Goal: Find specific page/section

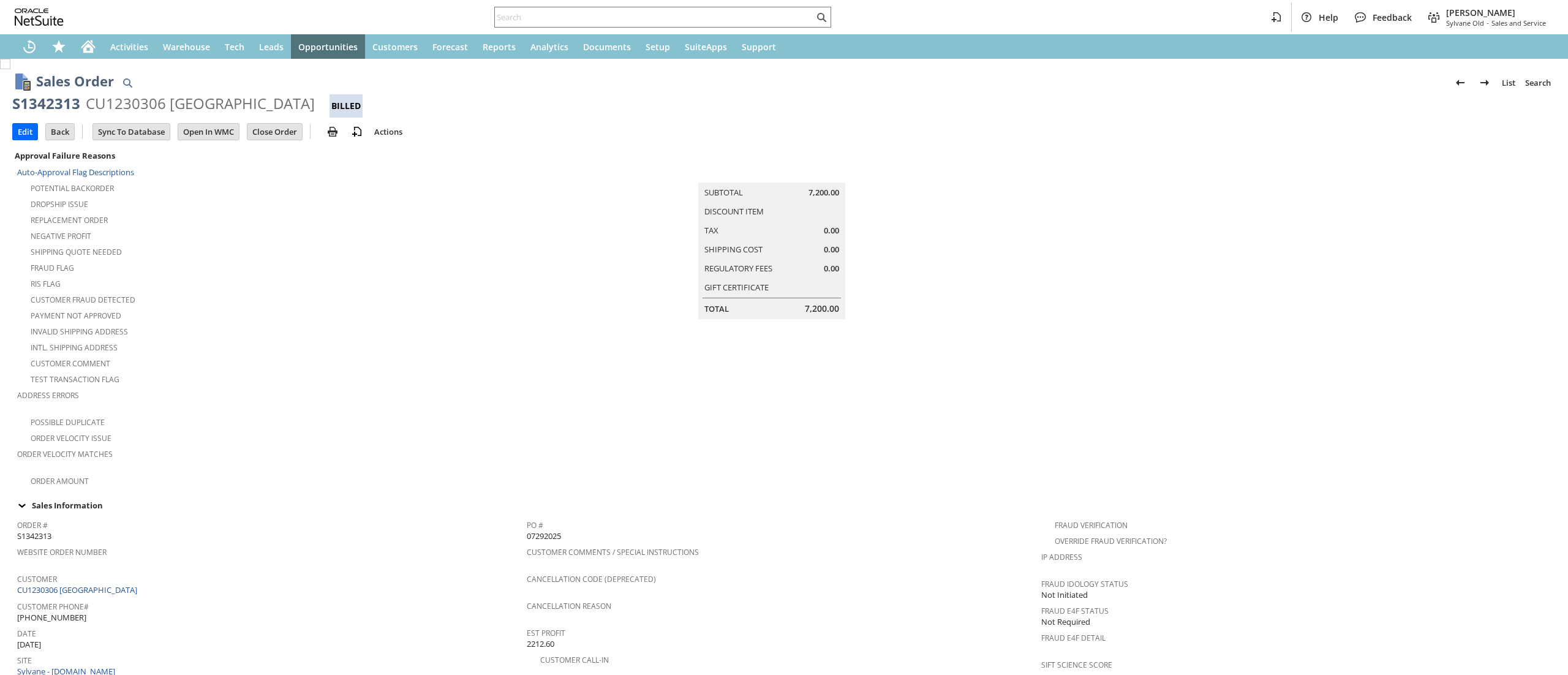
scroll to position [532, 0]
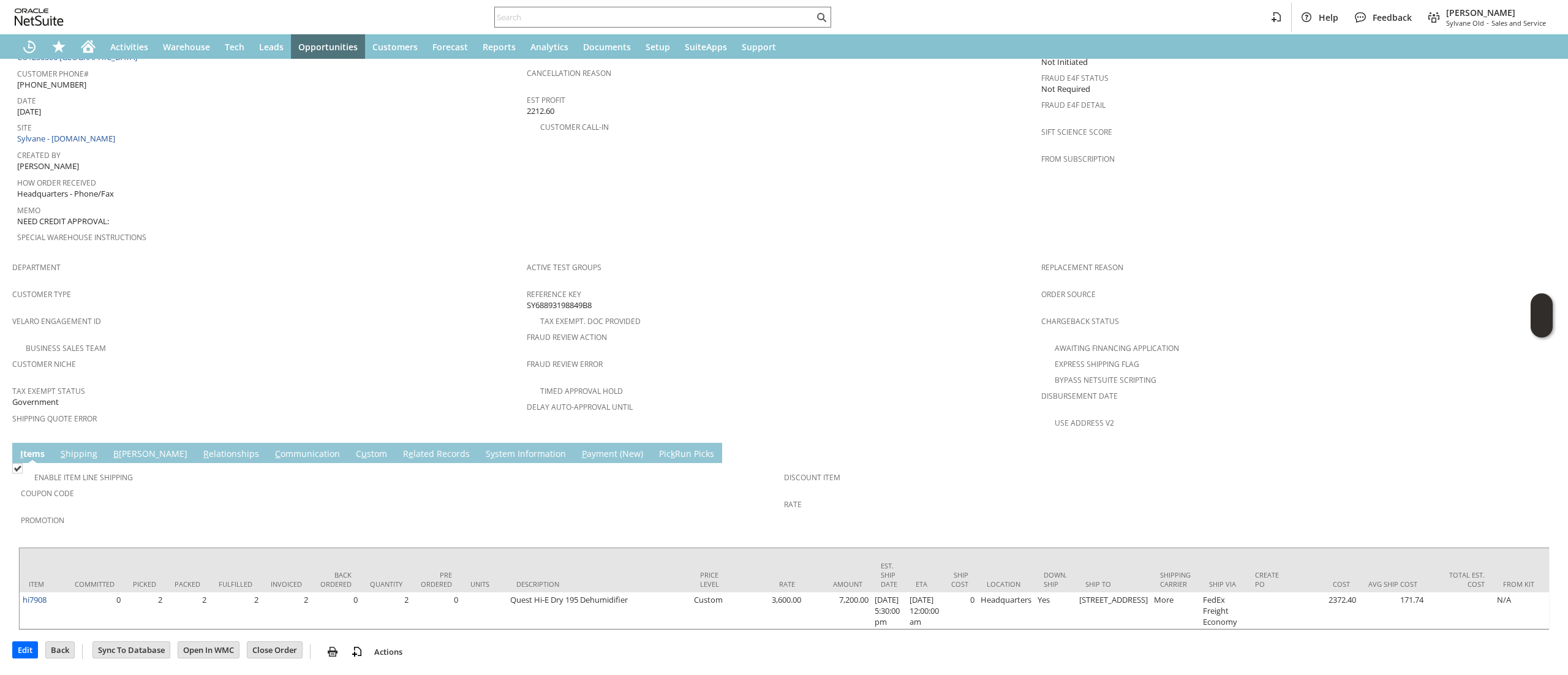
click at [272, 447] on link "C ommunication" at bounding box center [307, 454] width 71 height 13
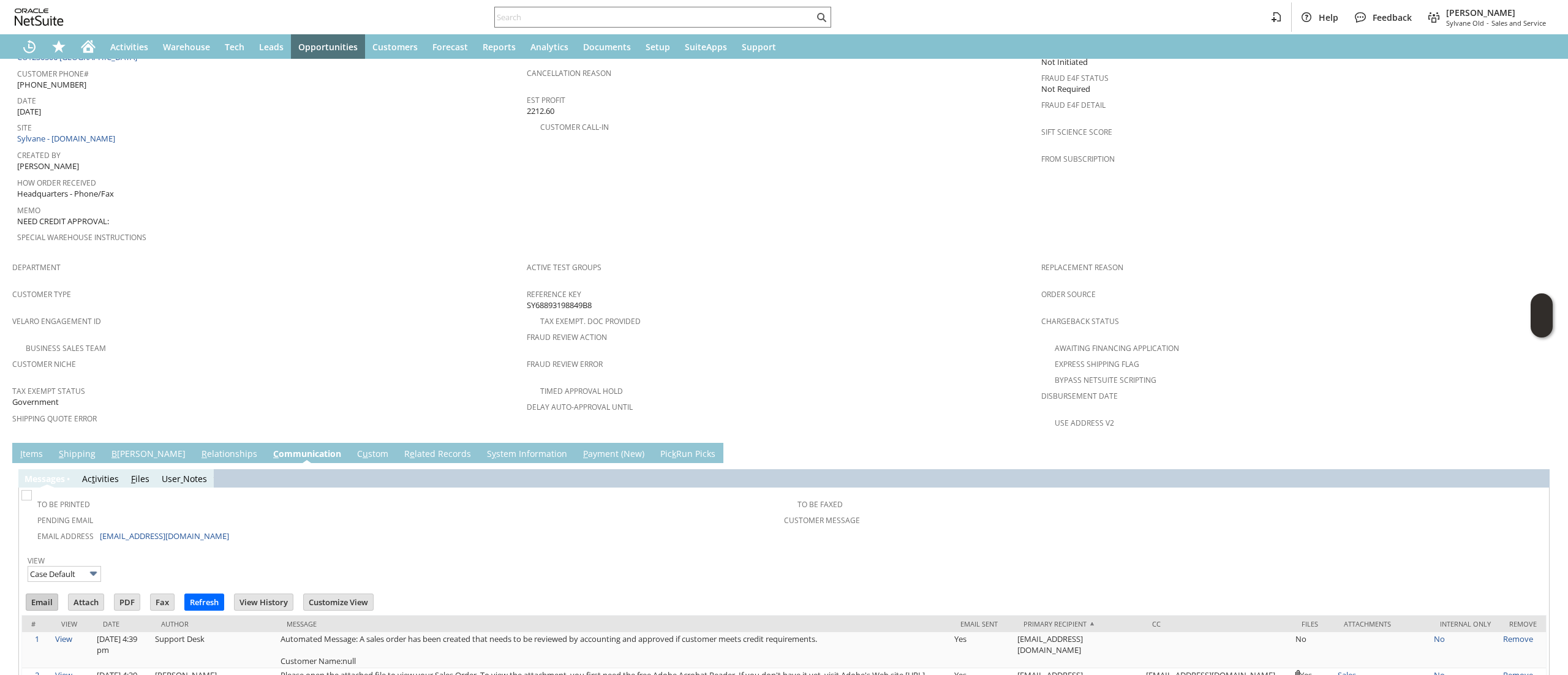
scroll to position [0, 0]
click at [37, 594] on input "Email" at bounding box center [42, 602] width 31 height 16
click at [958, 512] on span "Customer Message" at bounding box center [1161, 518] width 754 height 14
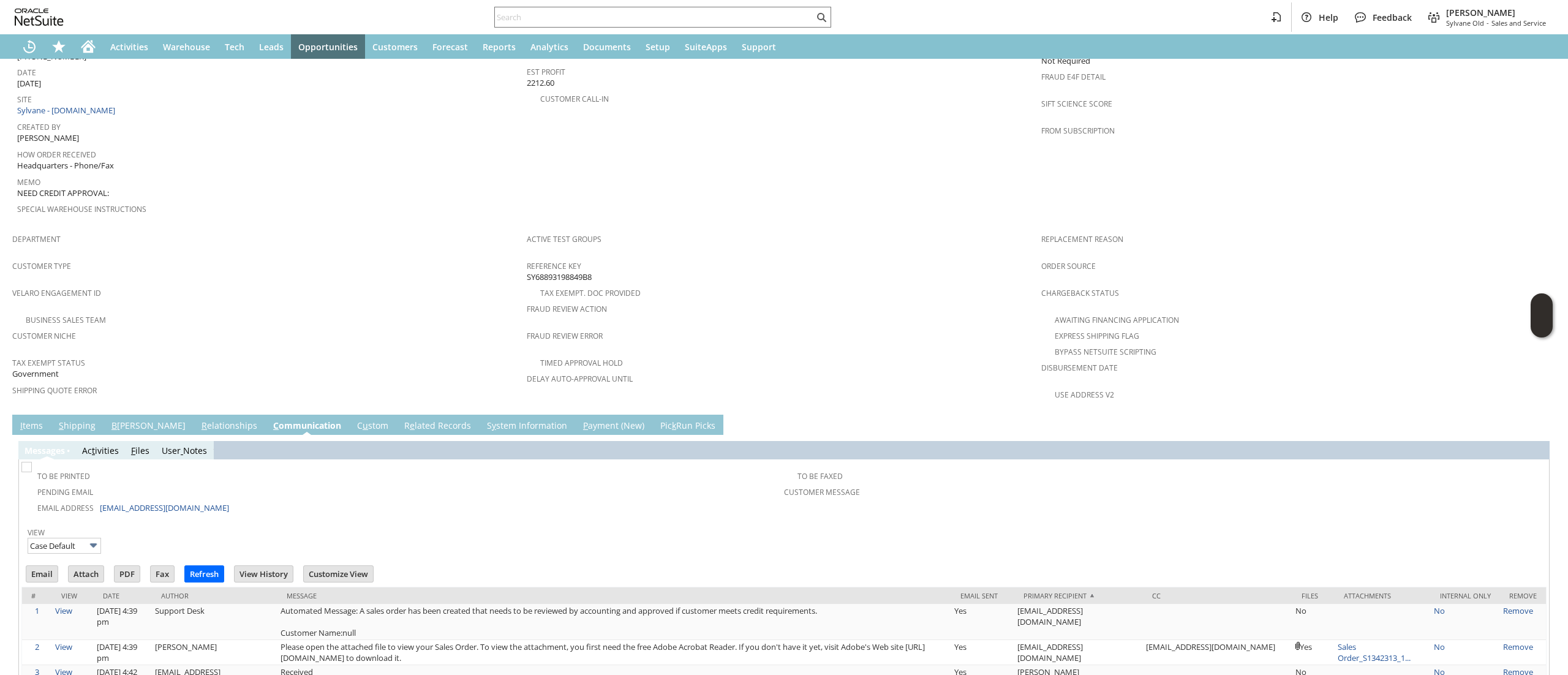
scroll to position [618, 0]
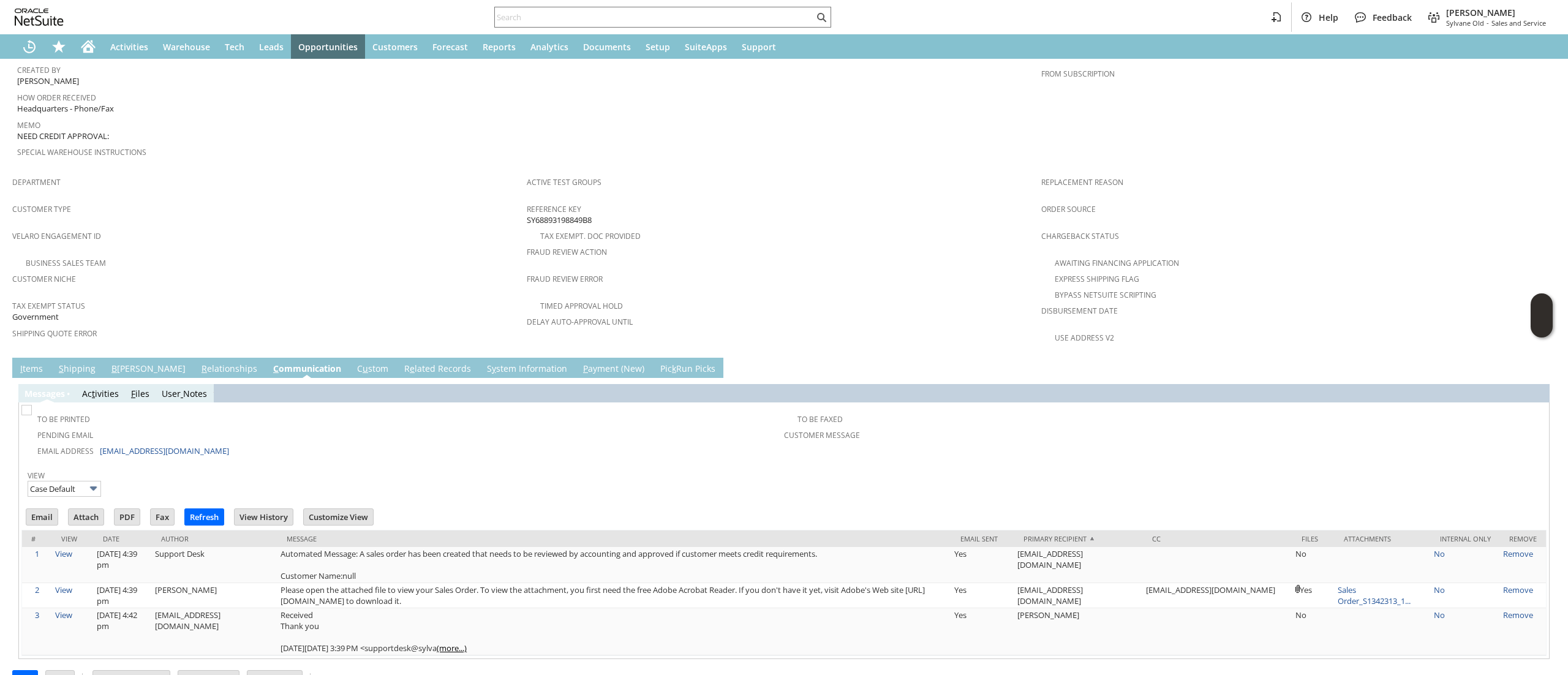
click at [679, 507] on td "Email Attach PDF Fax Refresh View History" at bounding box center [786, 517] width 1523 height 22
click at [1017, 404] on td "To Be Printed Pending Email Email Address lcwatersupt@gmail.com To Be Faxed Cus…" at bounding box center [784, 432] width 1525 height 56
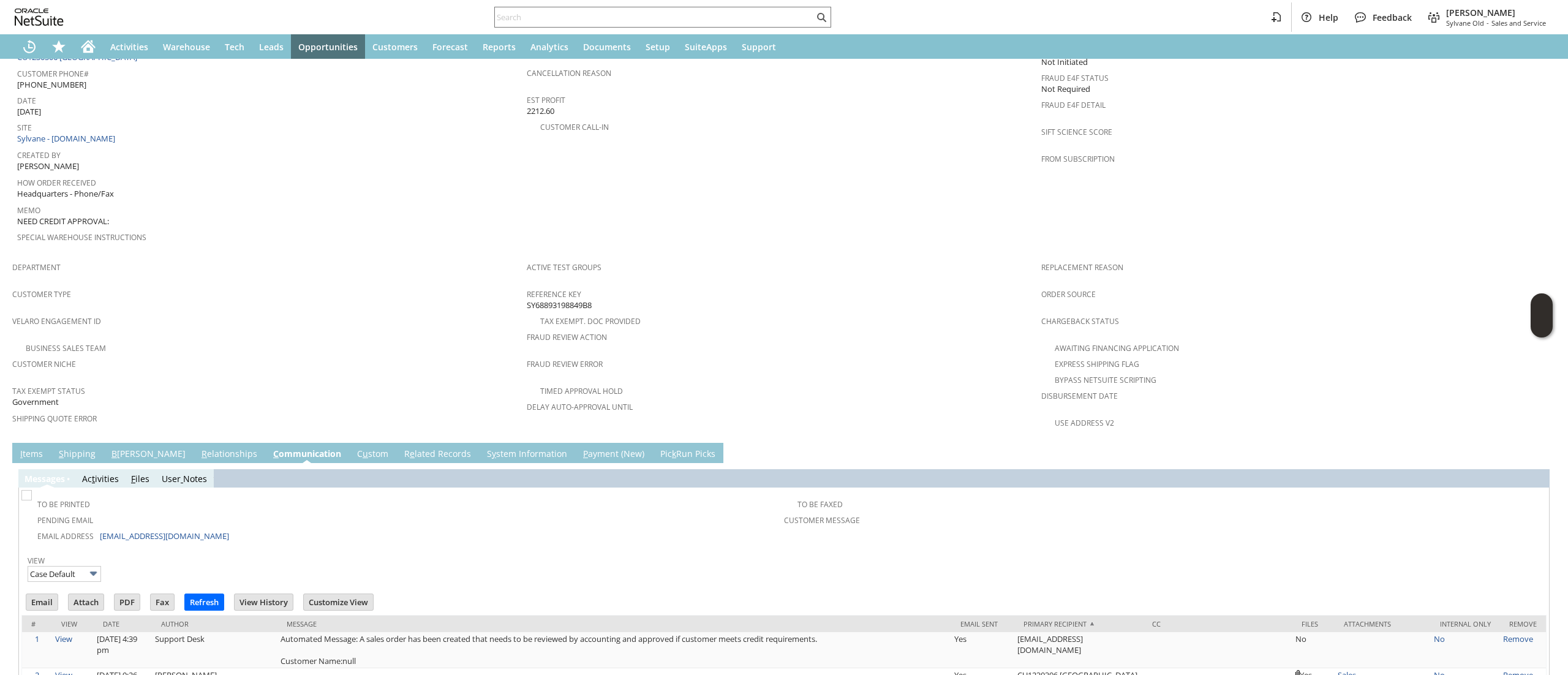
scroll to position [727, 0]
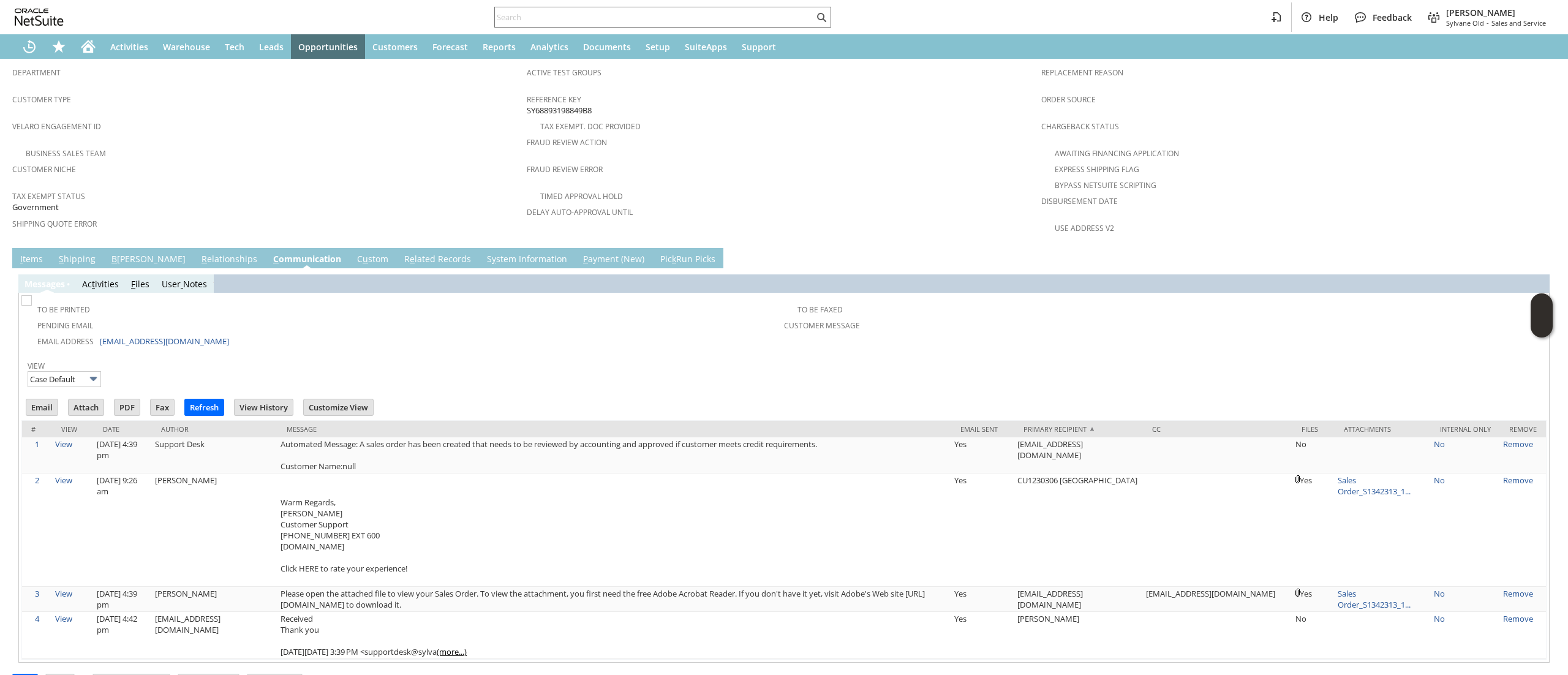
click at [27, 253] on link "I tems" at bounding box center [31, 259] width 29 height 13
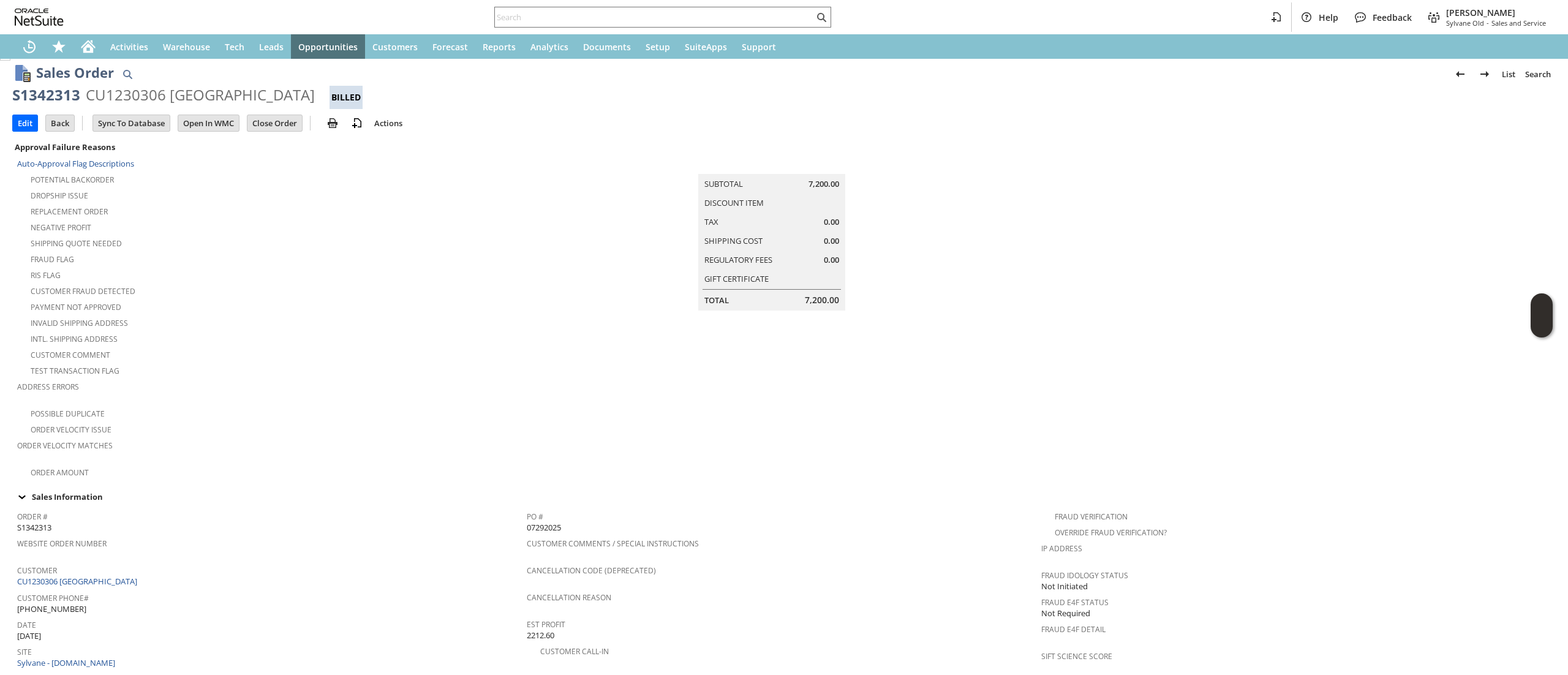
scroll to position [0, 0]
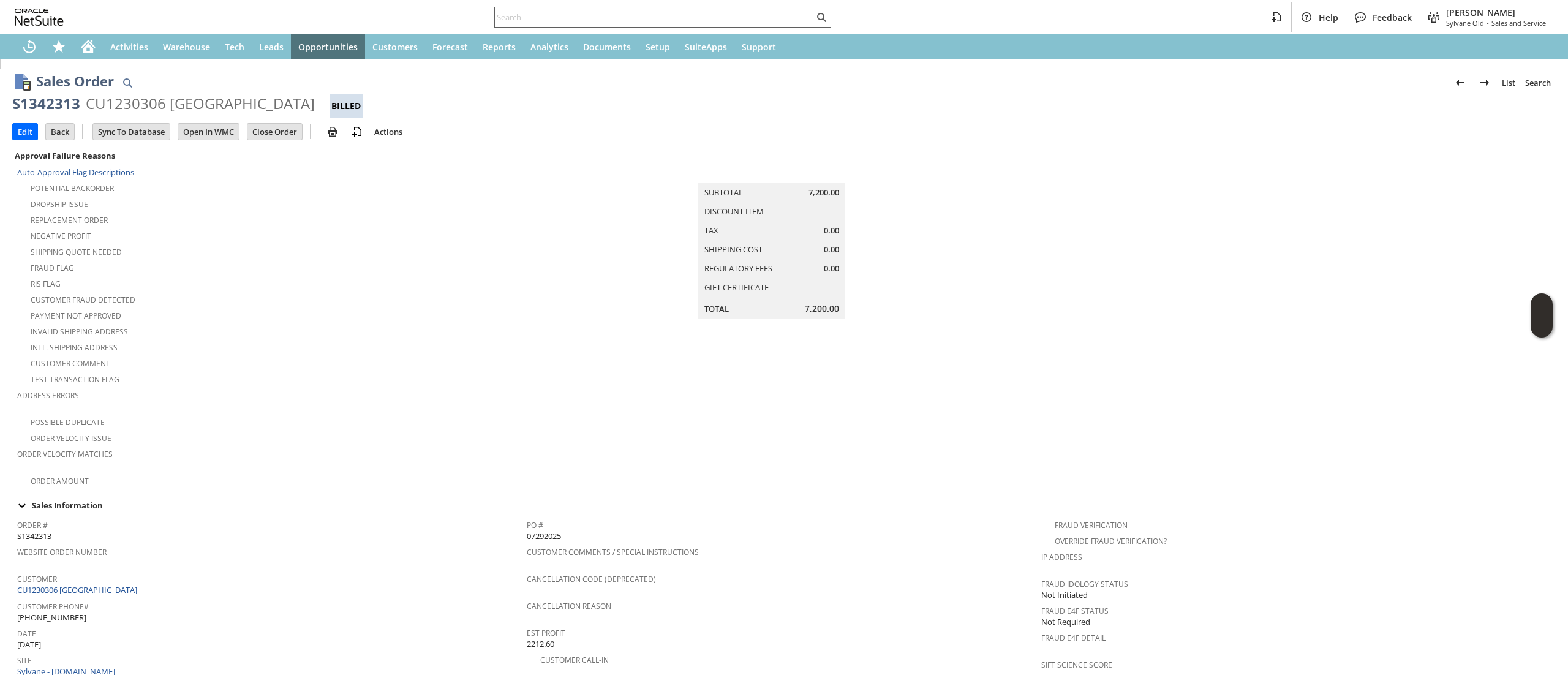
click at [523, 8] on div at bounding box center [663, 17] width 337 height 21
paste input "6154805336"
click at [519, 15] on input "text" at bounding box center [654, 17] width 320 height 15
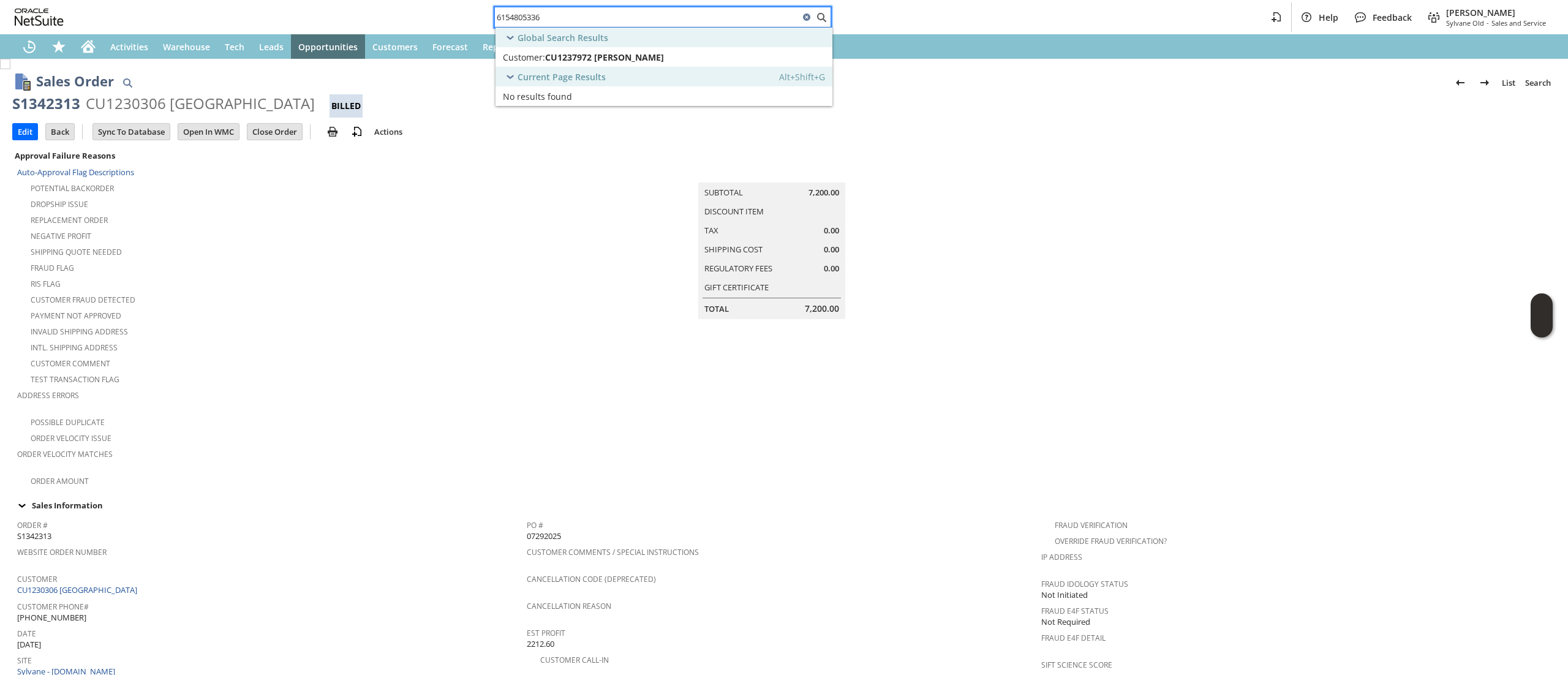
type input "6154805336"
click at [576, 67] on div "Current Page Results Alt+Shift+G" at bounding box center [664, 77] width 337 height 20
click at [586, 59] on span "CU1237972 [PERSON_NAME]" at bounding box center [604, 57] width 119 height 12
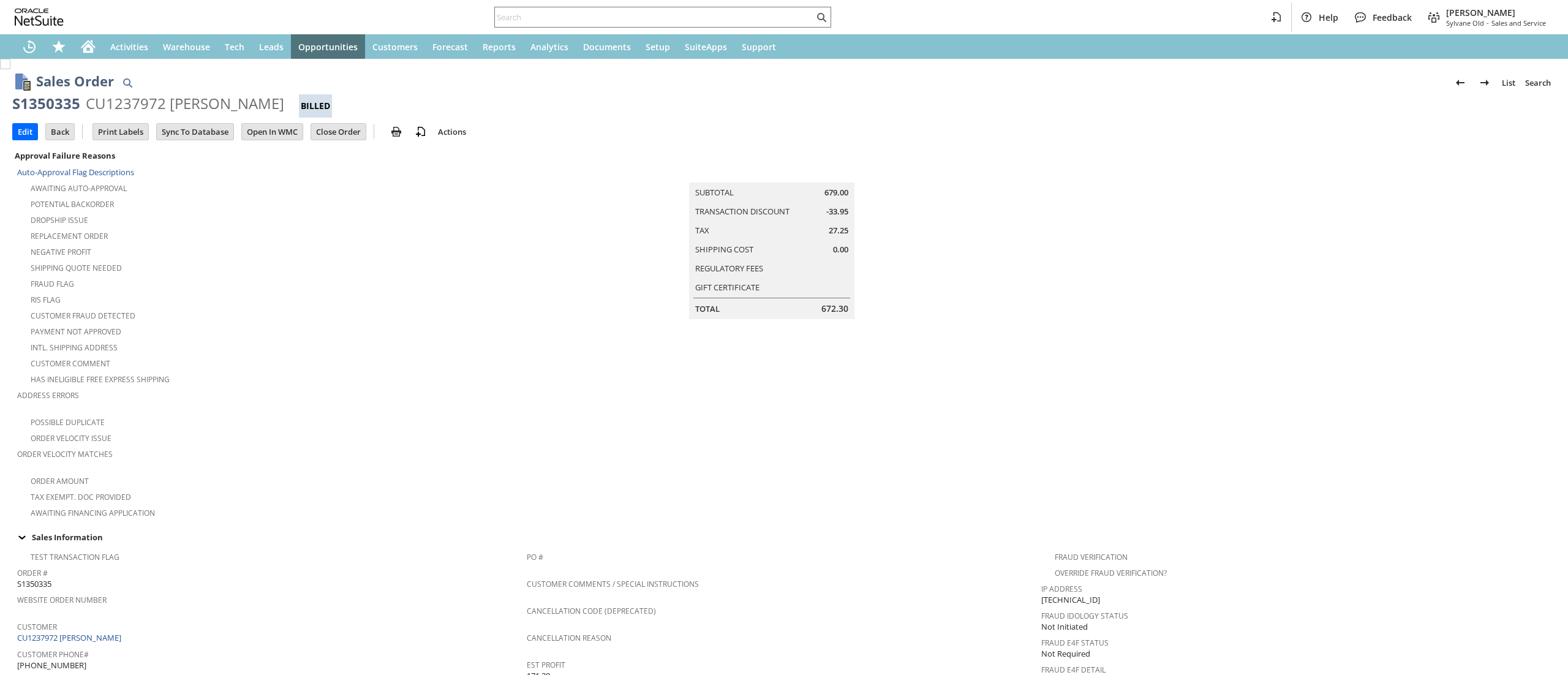
scroll to position [590, 0]
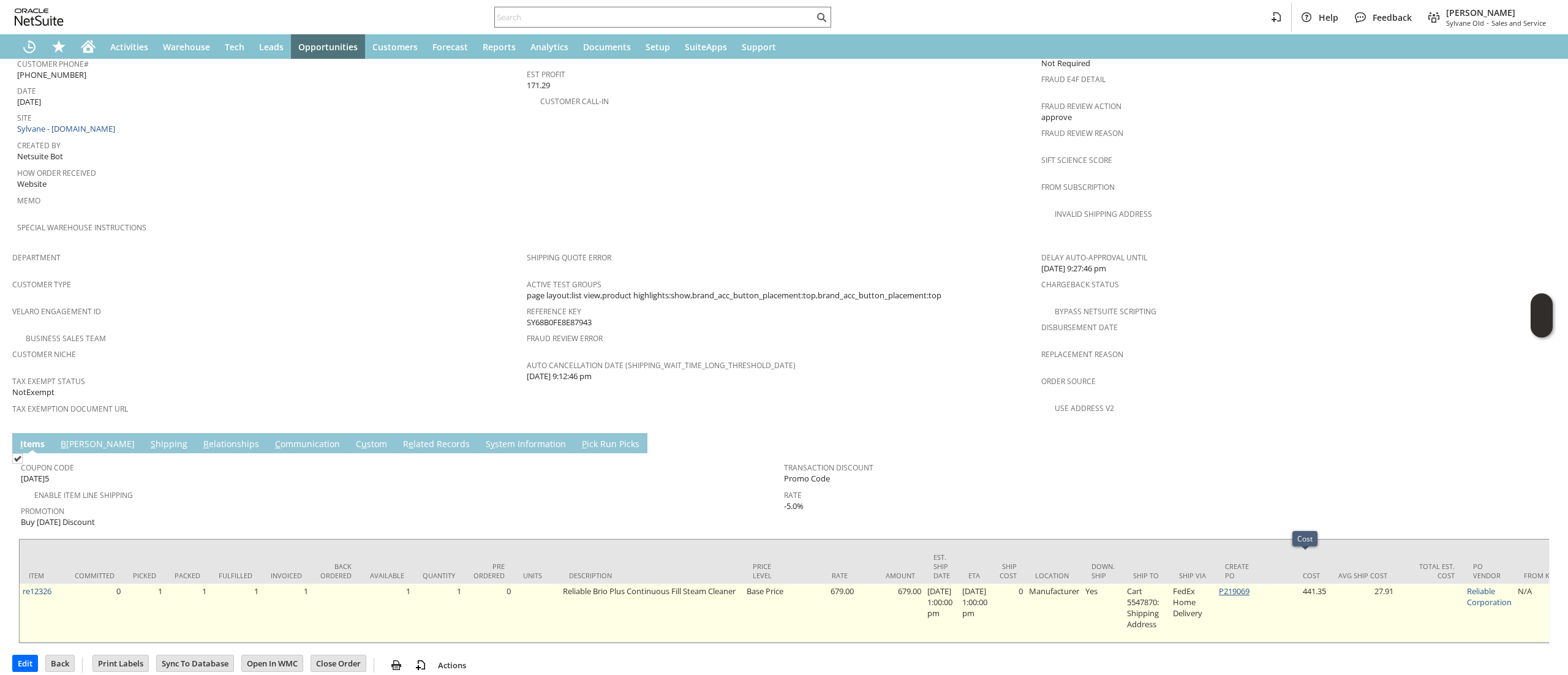
click at [1250, 585] on link "P219069" at bounding box center [1234, 590] width 31 height 11
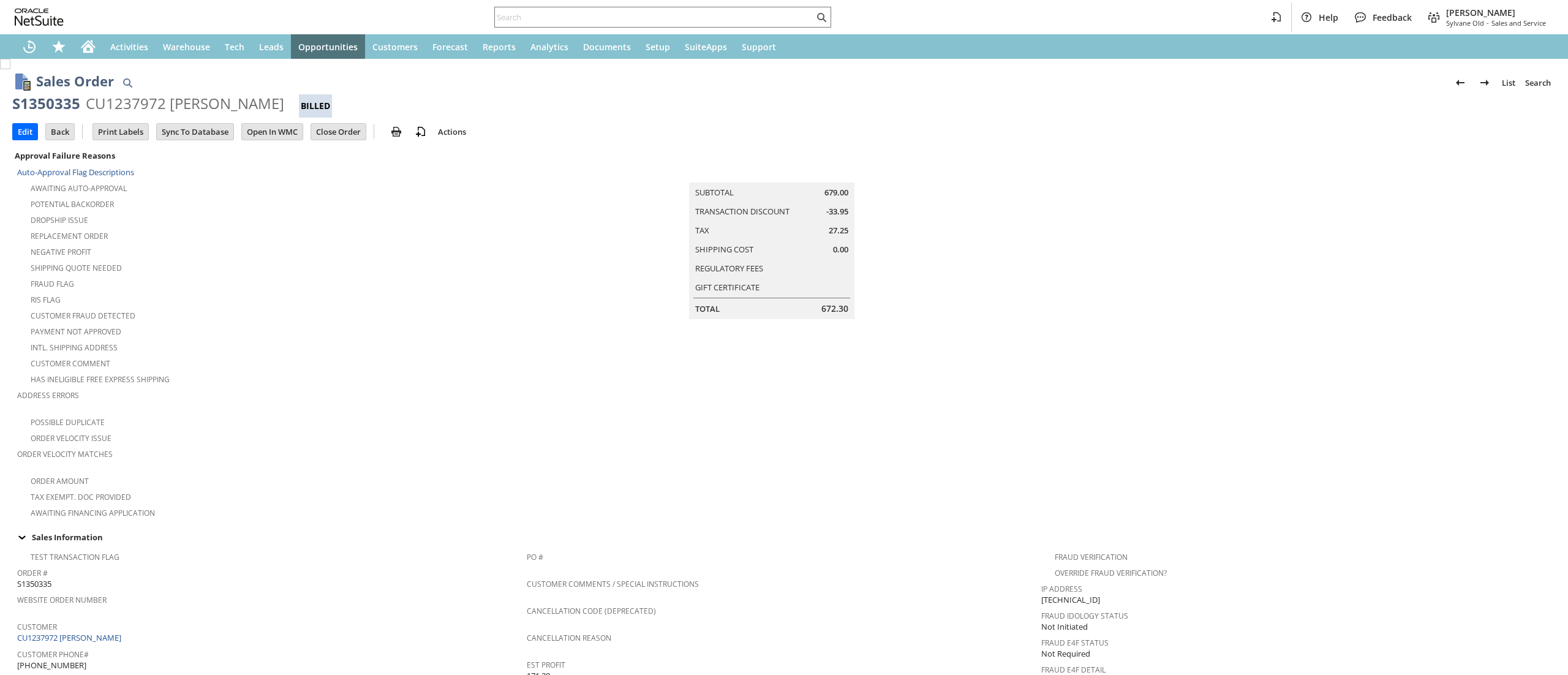
scroll to position [557, 0]
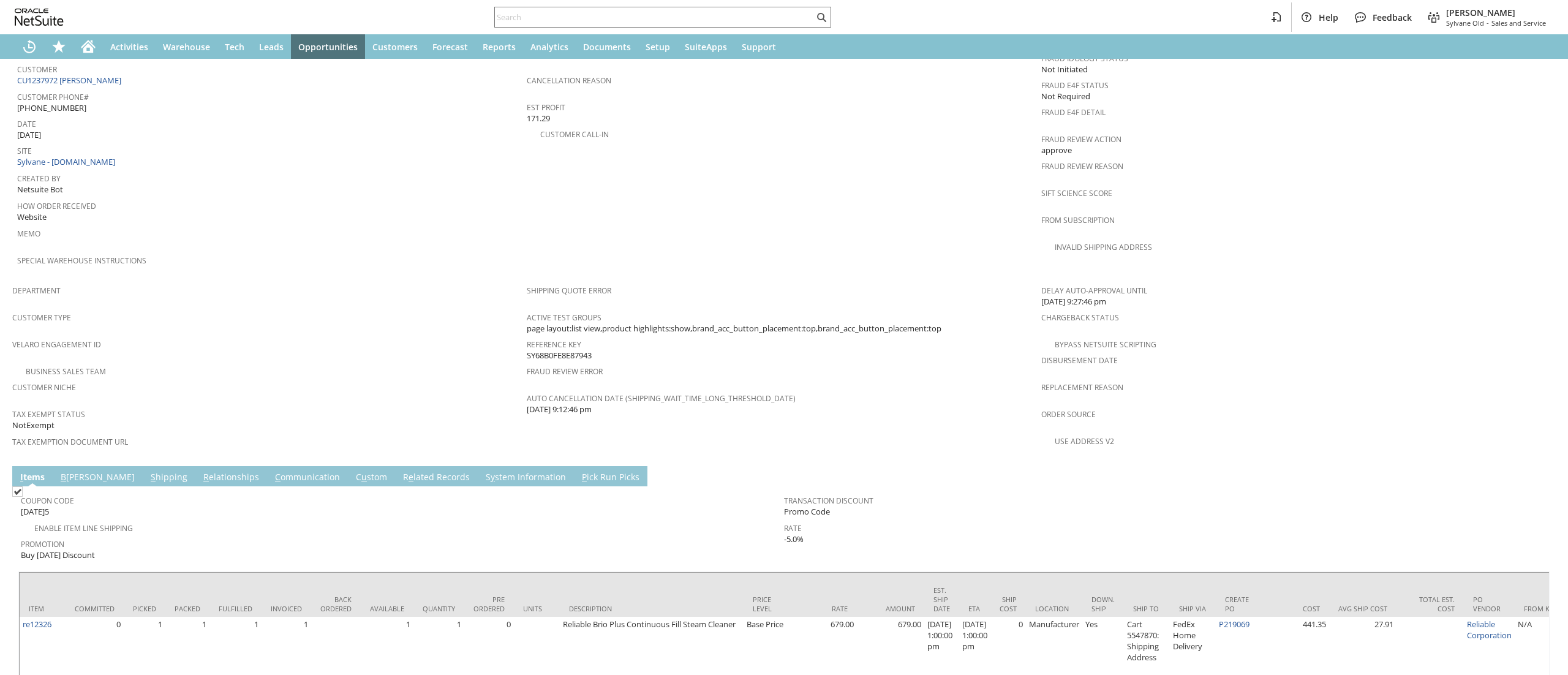
click at [272, 471] on link "C ommunication" at bounding box center [307, 478] width 71 height 13
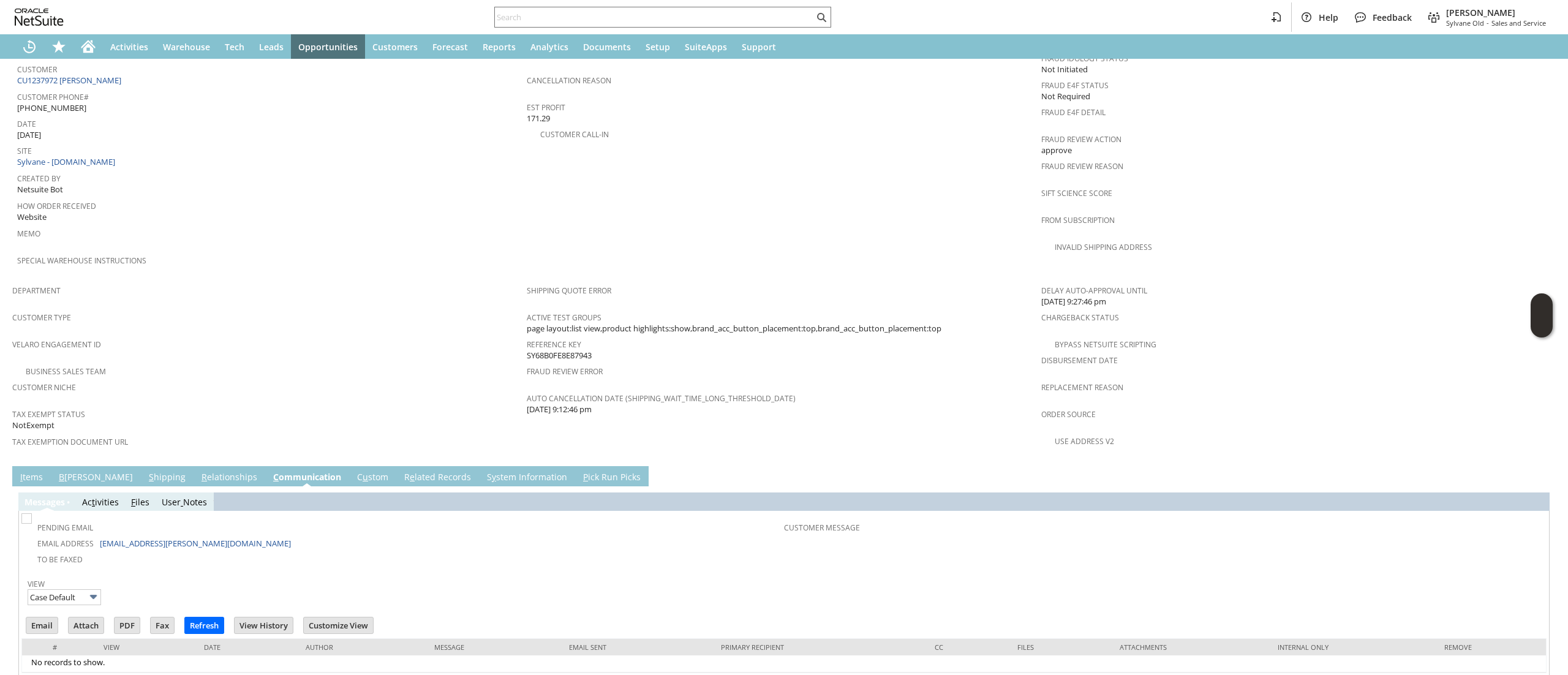
scroll to position [0, 0]
click at [535, 14] on input "text" at bounding box center [654, 17] width 320 height 15
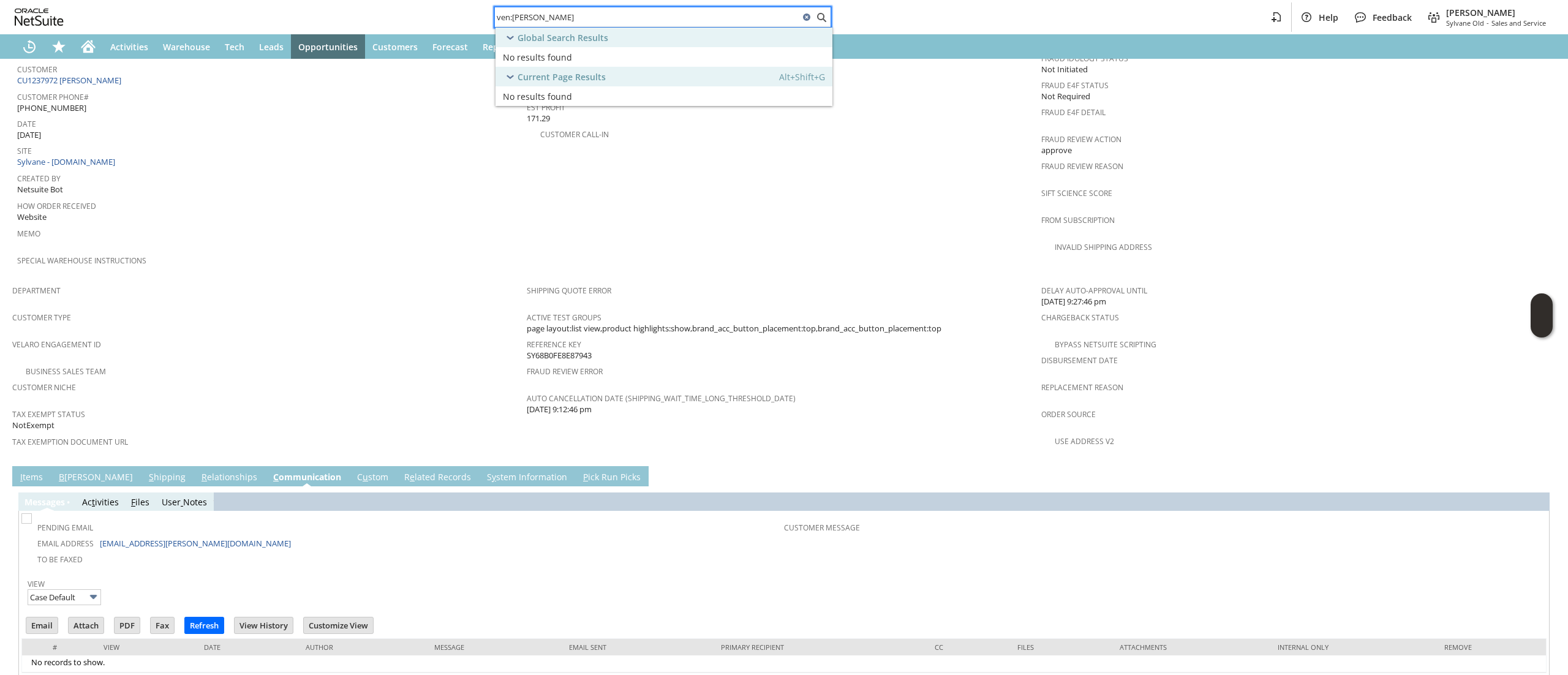
type input "ven:friedrich"
click at [547, 49] on link "Vendor: Friedrich (Friedrich Air Conditioning Co.) Edit Dash" at bounding box center [664, 57] width 337 height 20
click at [561, 63] on span "Friedrich (Friedrich Air Conditioning Co.)" at bounding box center [640, 57] width 210 height 12
